Goal: Navigation & Orientation: Find specific page/section

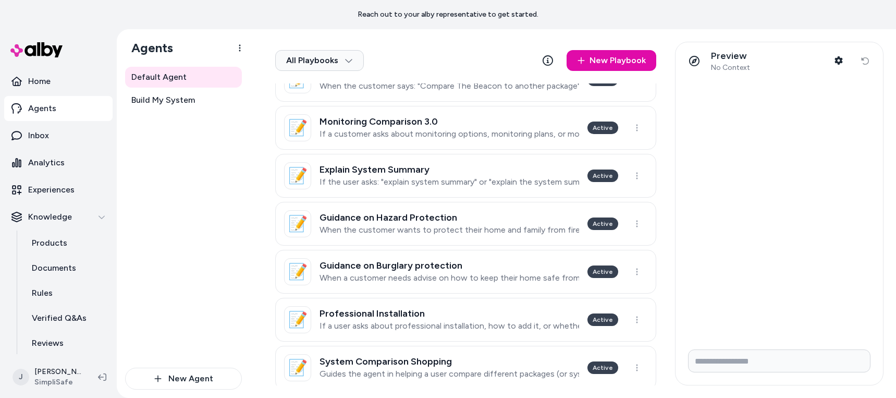
scroll to position [368, 0]
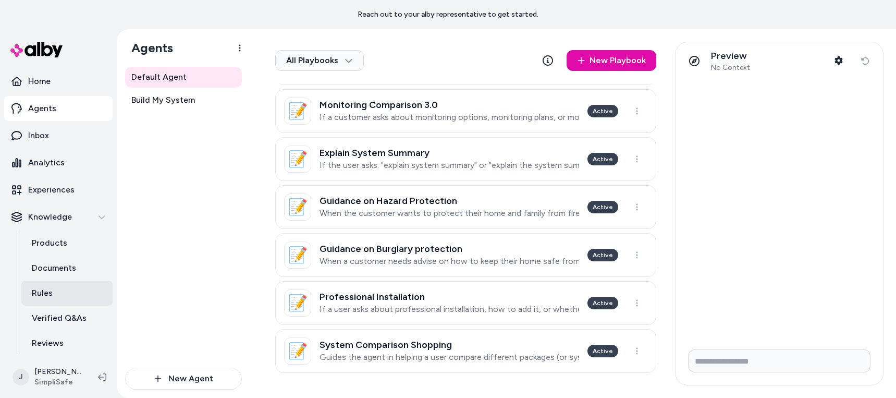
click at [43, 290] on p "Rules" at bounding box center [42, 293] width 21 height 13
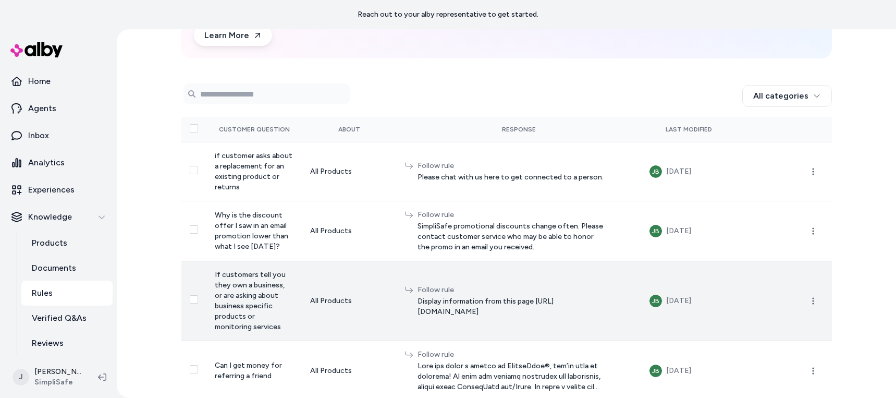
scroll to position [248, 0]
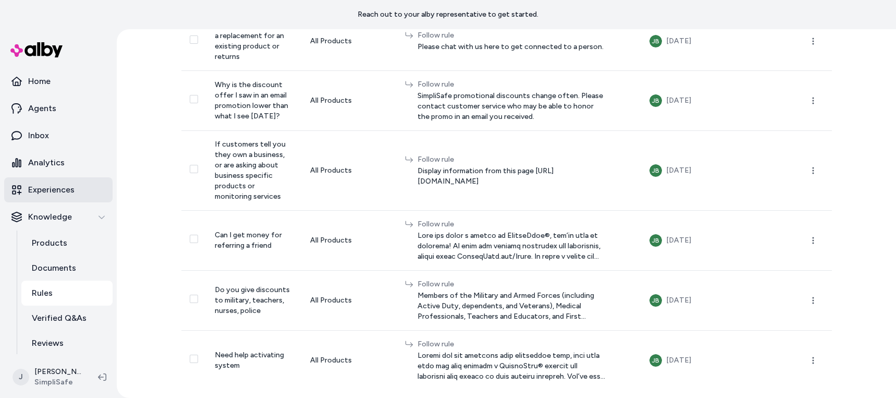
click at [47, 194] on p "Experiences" at bounding box center [51, 190] width 46 height 13
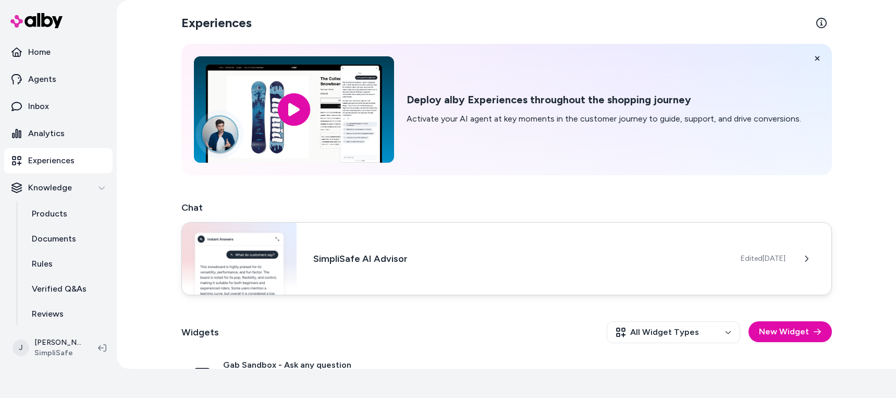
click at [674, 267] on div "Edited [DATE]" at bounding box center [786, 258] width 91 height 21
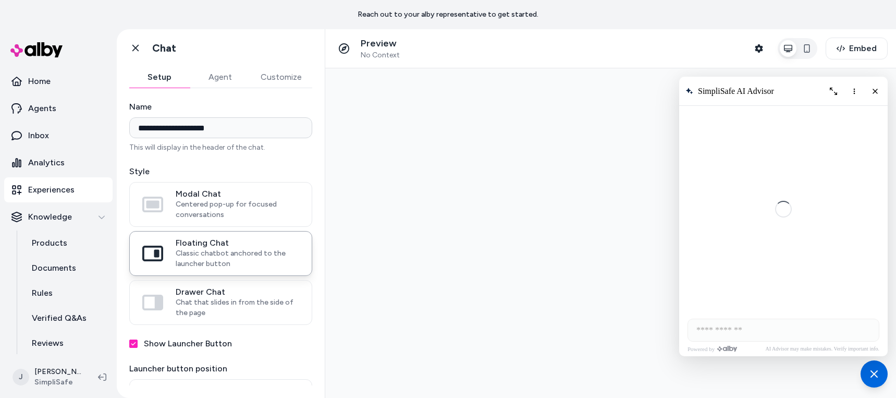
scroll to position [1398, 0]
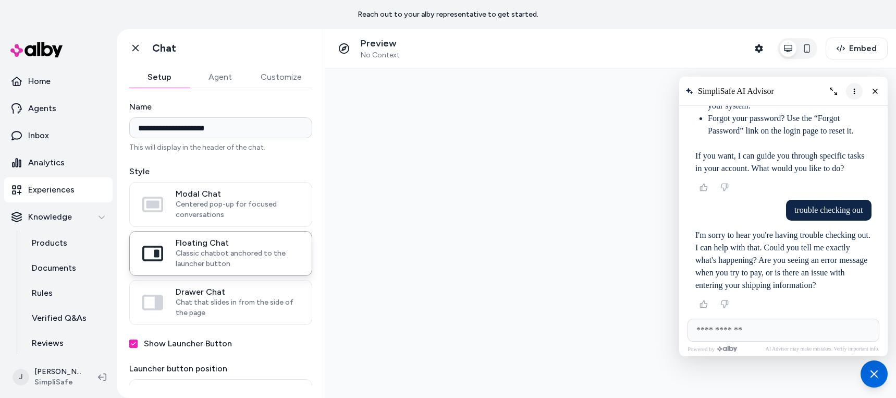
click at [674, 92] on icon "More options" at bounding box center [854, 91] width 8 height 8
click at [674, 113] on span "Clear conversation" at bounding box center [813, 112] width 55 height 8
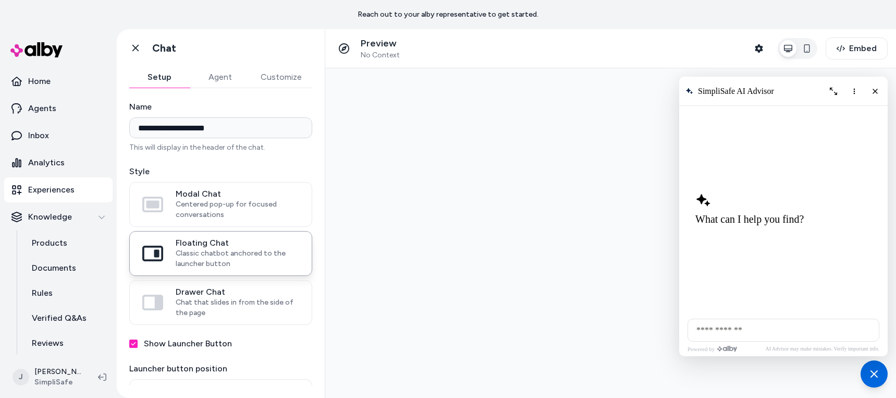
click at [674, 326] on input "AI Shopping Assistant" at bounding box center [784, 330] width 192 height 23
type input "**********"
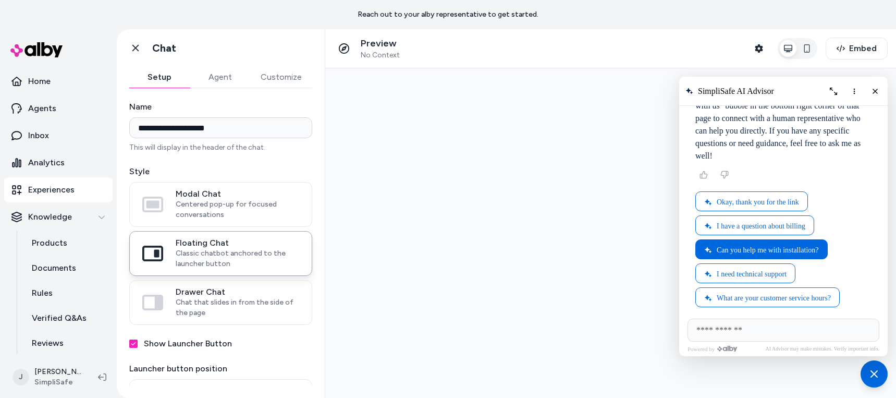
scroll to position [107, 0]
